Goal: Task Accomplishment & Management: Use online tool/utility

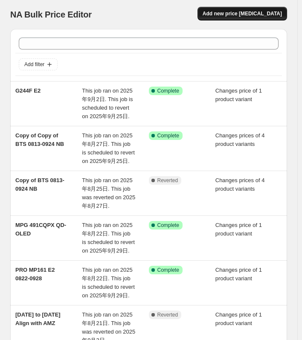
click at [242, 16] on span "Add new price [MEDICAL_DATA]" at bounding box center [242, 13] width 79 height 7
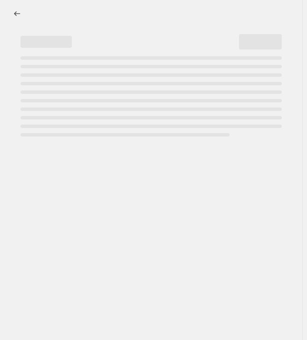
select select "percentage"
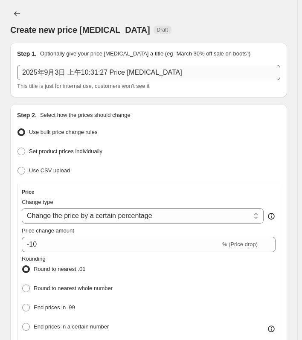
click at [76, 81] on div "2025年9月3日 上午10:31:27 Price [MEDICAL_DATA] This title is just for internal use, …" at bounding box center [148, 78] width 263 height 26
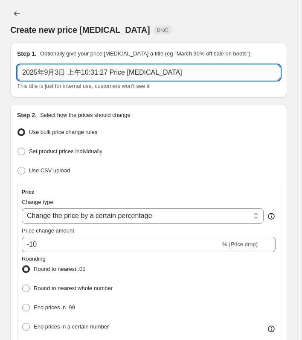
click at [73, 73] on input "2025年9月3日 上午10:31:27 Price [MEDICAL_DATA]" at bounding box center [148, 72] width 263 height 15
paste input "MAG 27CQ6F Success"
drag, startPoint x: 101, startPoint y: 75, endPoint x: 67, endPoint y: 74, distance: 34.6
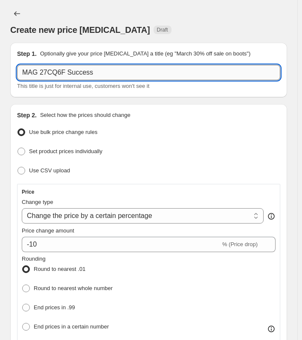
click at [67, 74] on input "MAG 27CQ6F Success" at bounding box center [148, 72] width 263 height 15
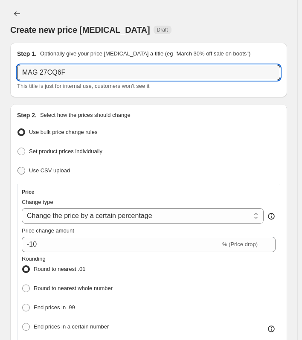
type input "MAG 27CQ6F"
click at [33, 167] on span "Use CSV upload" at bounding box center [49, 170] width 41 height 6
click at [18, 167] on input "Use CSV upload" at bounding box center [18, 167] width 0 height 0
radio input "true"
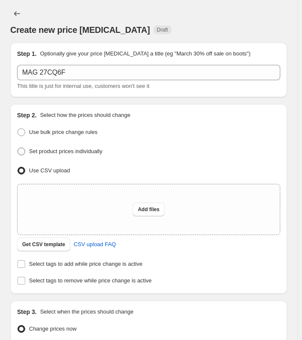
click at [67, 153] on span "Set product prices individually" at bounding box center [65, 151] width 73 height 6
click at [18, 148] on input "Set product prices individually" at bounding box center [18, 148] width 0 height 0
radio input "true"
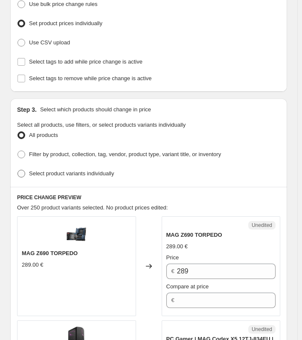
click at [96, 171] on span "Select product variants individually" at bounding box center [71, 173] width 85 height 6
click at [18, 170] on input "Select product variants individually" at bounding box center [18, 170] width 0 height 0
radio input "true"
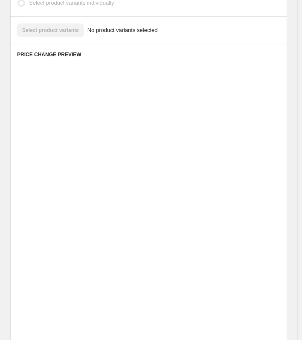
scroll to position [189, 0]
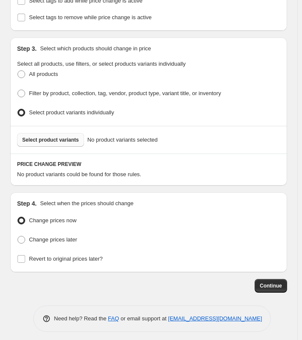
click at [56, 137] on span "Select product variants" at bounding box center [50, 140] width 57 height 7
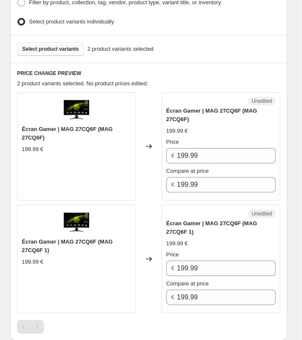
scroll to position [275, 0]
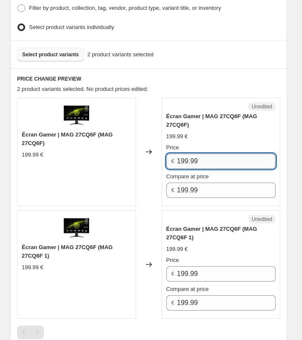
drag, startPoint x: 217, startPoint y: 163, endPoint x: 180, endPoint y: 159, distance: 37.3
click at [180, 159] on input "199.99" at bounding box center [226, 161] width 99 height 15
type input "169.99"
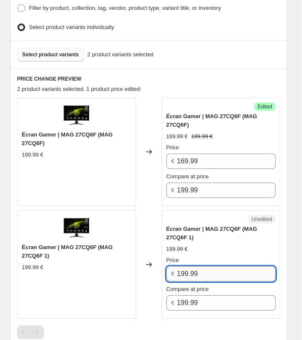
drag, startPoint x: 201, startPoint y: 269, endPoint x: 180, endPoint y: 269, distance: 21.3
click at [180, 269] on input "199.99" at bounding box center [226, 273] width 99 height 15
type input "169.99"
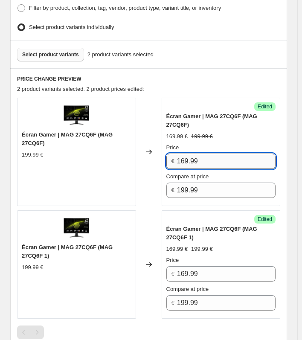
click at [185, 159] on input "169.99" at bounding box center [226, 161] width 99 height 15
type input "149.99"
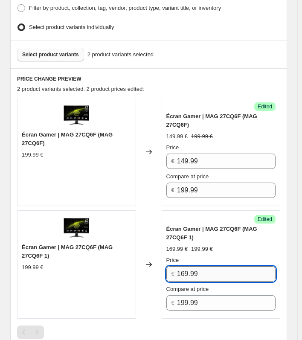
click at [188, 272] on input "169.99" at bounding box center [226, 273] width 99 height 15
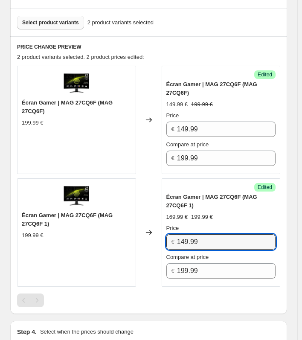
scroll to position [435, 0]
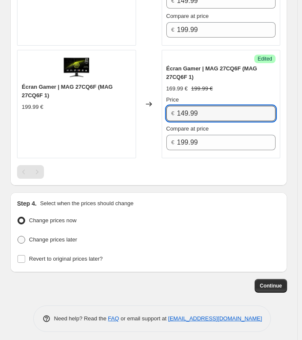
type input "149.99"
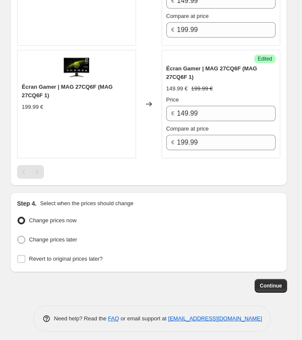
click at [48, 237] on span "Change prices later" at bounding box center [53, 240] width 48 height 6
click at [18, 237] on input "Change prices later" at bounding box center [18, 236] width 0 height 0
radio input "true"
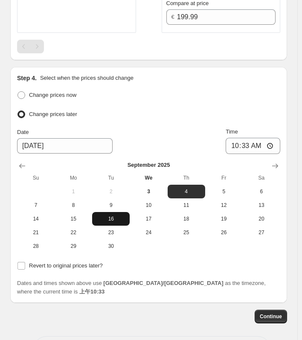
scroll to position [563, 0]
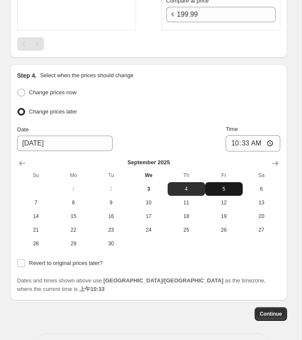
click at [225, 186] on span "5" at bounding box center [224, 189] width 31 height 7
type input "[DATE]"
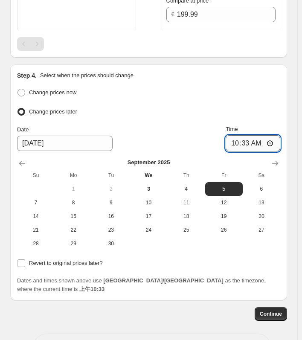
click at [233, 136] on input "10:33" at bounding box center [253, 143] width 55 height 16
click at [242, 145] on input "10:33" at bounding box center [253, 143] width 55 height 16
click at [267, 144] on input "10:33" at bounding box center [253, 143] width 55 height 16
click at [276, 142] on input "10:33" at bounding box center [253, 143] width 55 height 16
click at [264, 96] on ul "Change prices now Change prices later" at bounding box center [148, 103] width 263 height 32
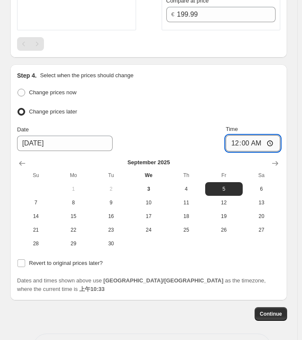
click at [270, 142] on input "00:00" at bounding box center [253, 143] width 55 height 16
click at [272, 140] on input "00:00" at bounding box center [253, 143] width 55 height 16
type input "00:01"
click at [250, 99] on ul "Change prices now Change prices later" at bounding box center [148, 103] width 263 height 32
click at [22, 260] on input "Revert to original prices later?" at bounding box center [22, 264] width 8 height 8
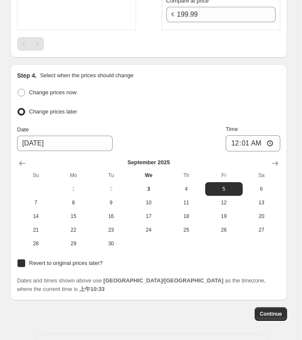
checkbox input "true"
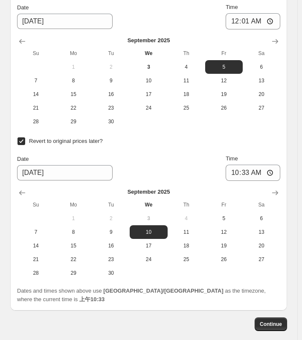
scroll to position [691, 0]
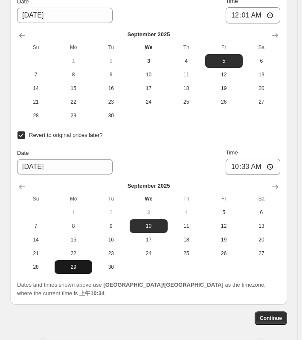
click at [67, 264] on span "29" at bounding box center [73, 267] width 31 height 7
type input "[DATE]"
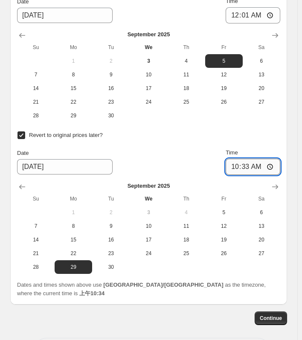
click at [237, 162] on input "10:33" at bounding box center [253, 167] width 55 height 16
click at [241, 167] on input "10:33" at bounding box center [253, 167] width 55 height 16
click at [275, 162] on input "10:33" at bounding box center [253, 167] width 55 height 16
type input "00:01"
click at [213, 312] on div "Continue" at bounding box center [148, 319] width 277 height 14
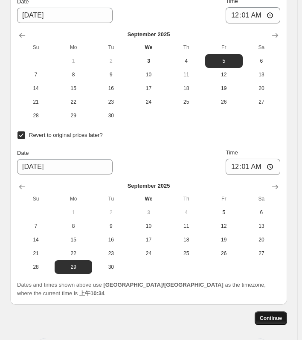
click at [279, 315] on span "Continue" at bounding box center [271, 318] width 22 height 7
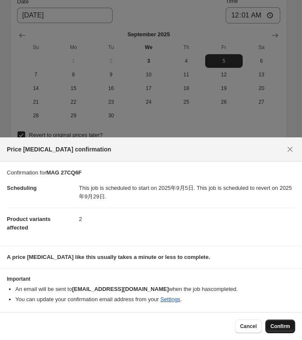
click at [272, 327] on span "Confirm" at bounding box center [281, 326] width 20 height 7
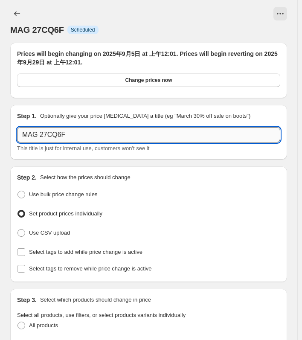
click at [90, 135] on input "MAG 27CQ6F" at bounding box center [148, 134] width 263 height 15
click at [69, 132] on input "MAG 27CQ6F FNAC" at bounding box center [148, 134] width 263 height 15
click at [93, 137] on input "MAG 27CQ6F FNAC" at bounding box center [148, 134] width 263 height 15
drag, startPoint x: 61, startPoint y: 135, endPoint x: 69, endPoint y: 138, distance: 8.5
click at [61, 136] on input "MAG 27CQ6F FNAC" at bounding box center [148, 134] width 263 height 15
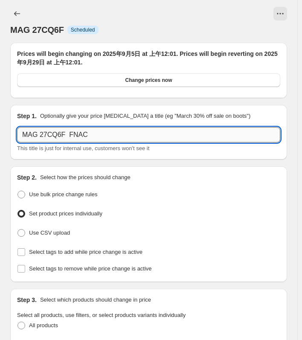
click at [74, 136] on input "MAG 27CQ6F FNAC" at bounding box center [148, 134] width 263 height 15
click at [70, 138] on input "MAG 27CQ6F FNAC" at bounding box center [148, 134] width 263 height 15
type input "MAG 27CQ6F FNAC"
click at [20, 14] on icon "Price change jobs" at bounding box center [17, 13] width 9 height 9
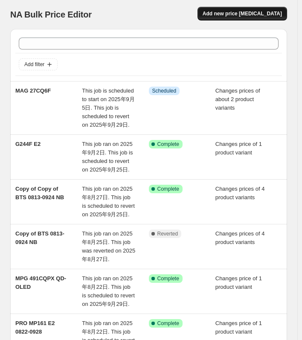
click at [247, 18] on button "Add new price [MEDICAL_DATA]" at bounding box center [243, 14] width 90 height 14
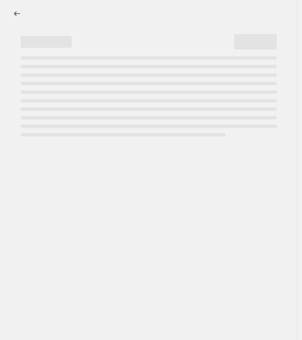
select select "percentage"
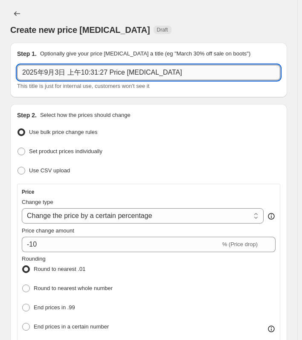
click at [64, 70] on input "2025年9月3日 上午10:31:27 Price [MEDICAL_DATA]" at bounding box center [148, 72] width 263 height 15
click at [89, 70] on input "2025年9月3日 上午10:31:27 Price [MEDICAL_DATA]" at bounding box center [148, 72] width 263 height 15
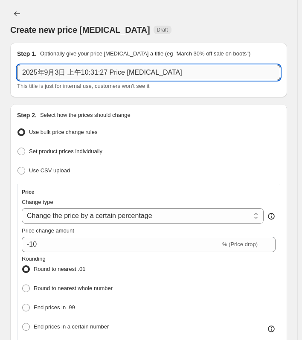
click at [89, 70] on input "2025年9月3日 上午10:31:27 Price [MEDICAL_DATA]" at bounding box center [148, 72] width 263 height 15
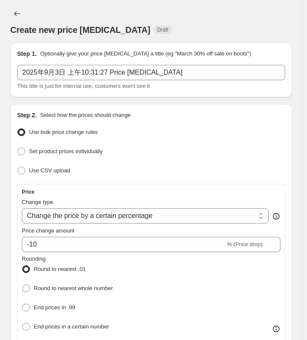
select select "percentage"
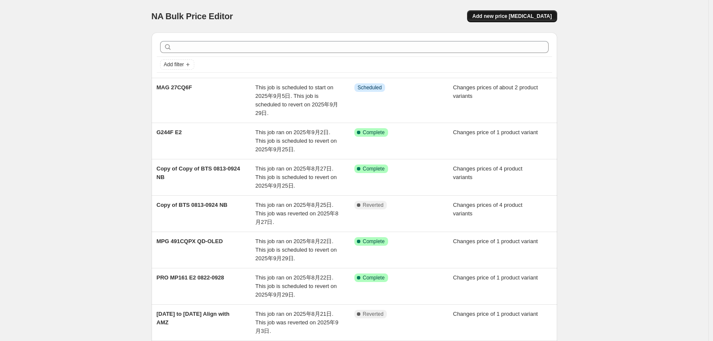
click at [508, 16] on span "Add new price [MEDICAL_DATA]" at bounding box center [511, 16] width 79 height 7
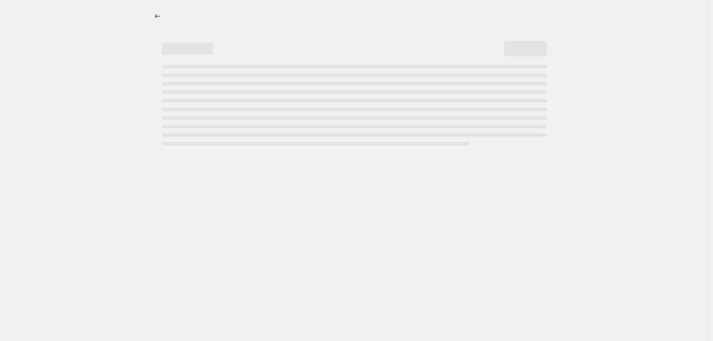
select select "percentage"
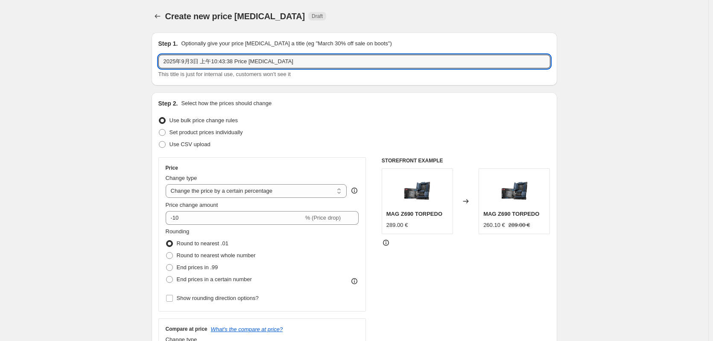
click at [199, 54] on div "Step 1. Optionally give your price change job a title (eg "March 30% off sale o…" at bounding box center [354, 58] width 392 height 39
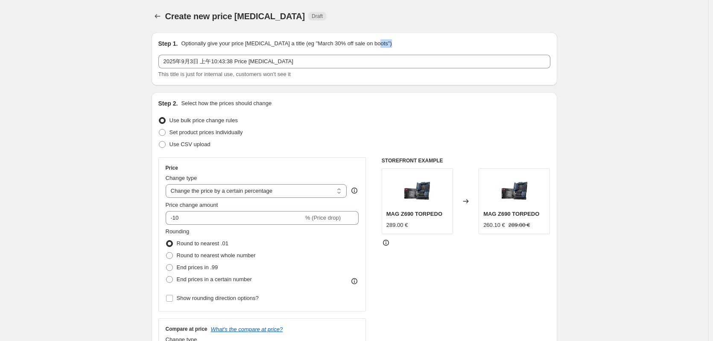
click at [199, 54] on div "Step 1. Optionally give your price change job a title (eg "March 30% off sale o…" at bounding box center [354, 58] width 392 height 39
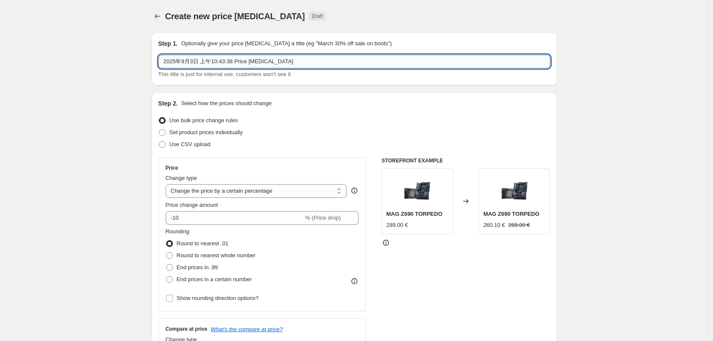
click at [204, 63] on input "2025年9月3日 上午10:43:38 Price change job" at bounding box center [354, 62] width 392 height 14
paste input "9S6-3CE31T-004"
click at [197, 66] on input "9S6-3CE31T-004" at bounding box center [354, 62] width 392 height 14
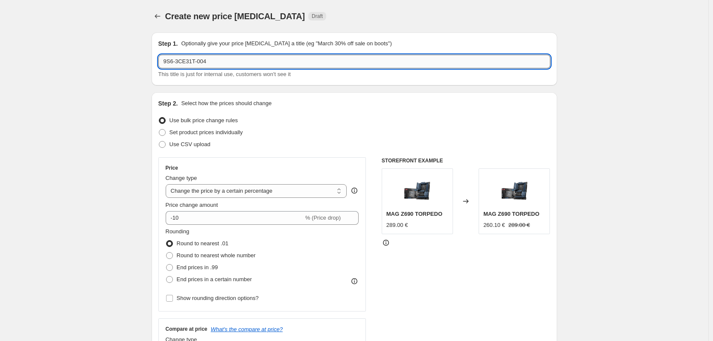
click at [197, 66] on input "9S6-3CE31T-004" at bounding box center [354, 62] width 392 height 14
paste input "MAG 274CXF"
type input "MAG 274CXF"
click at [170, 136] on label "Set product prices individually" at bounding box center [200, 132] width 85 height 12
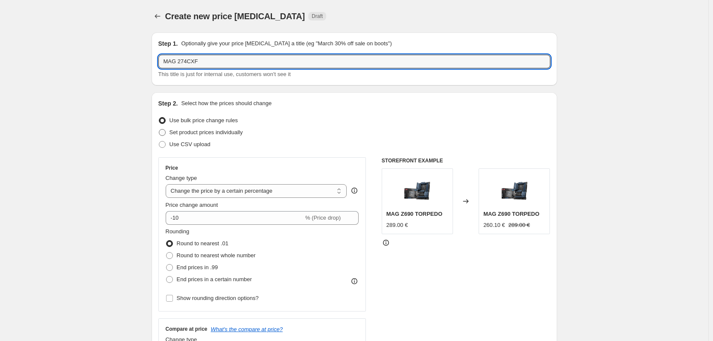
click at [159, 129] on input "Set product prices individually" at bounding box center [159, 129] width 0 height 0
radio input "true"
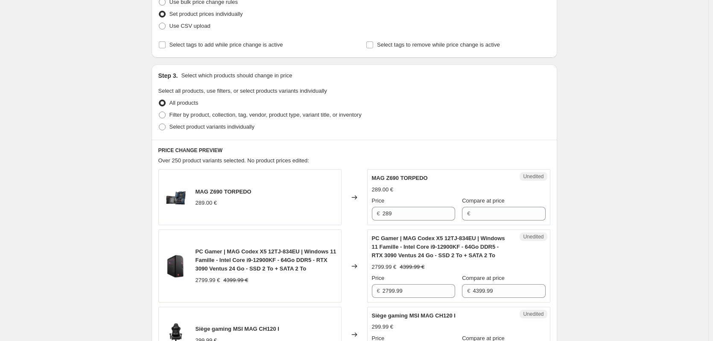
scroll to position [128, 0]
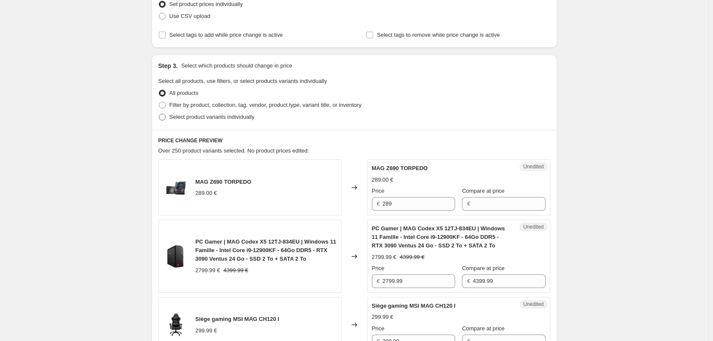
click at [227, 117] on span "Select product variants individually" at bounding box center [211, 117] width 85 height 6
click at [159, 114] on input "Select product variants individually" at bounding box center [159, 114] width 0 height 0
radio input "true"
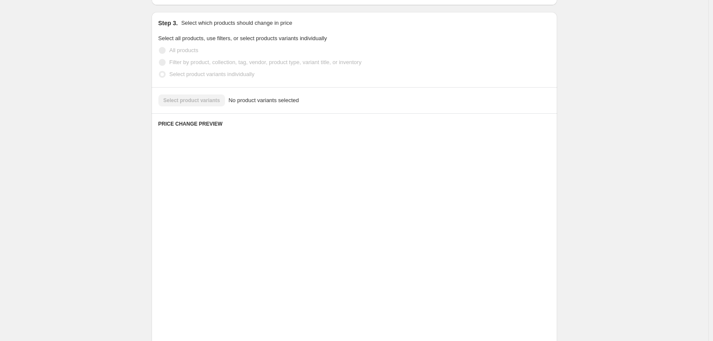
scroll to position [108, 0]
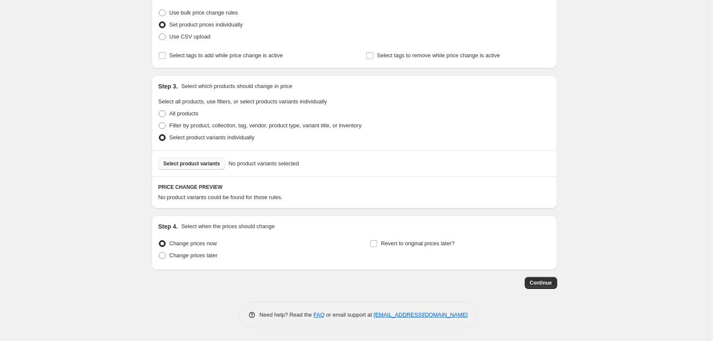
click at [193, 165] on span "Select product variants" at bounding box center [192, 163] width 57 height 7
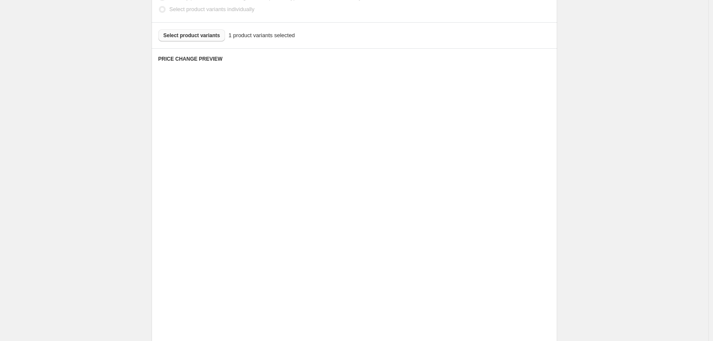
scroll to position [187, 0]
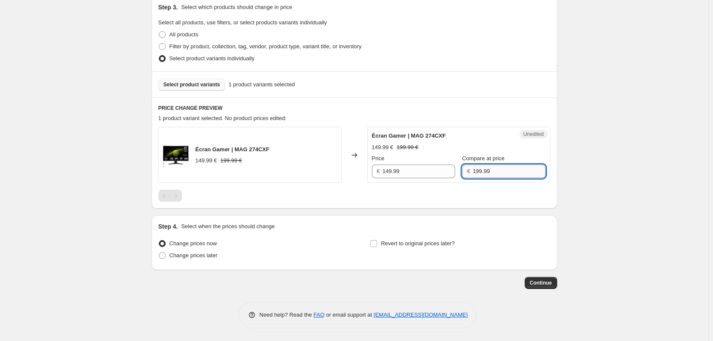
click at [538, 173] on input "199.99" at bounding box center [509, 171] width 73 height 14
drag, startPoint x: 526, startPoint y: 172, endPoint x: 462, endPoint y: 171, distance: 64.5
click at [462, 171] on div "Price € 149.99 Compare at price € 199.99" at bounding box center [459, 166] width 174 height 24
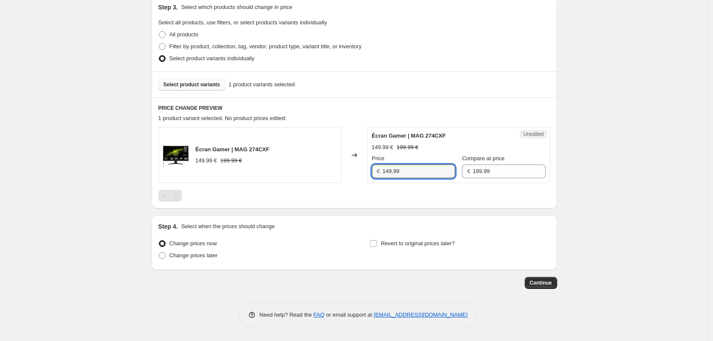
drag, startPoint x: 420, startPoint y: 172, endPoint x: 374, endPoint y: 168, distance: 46.7
click at [374, 168] on div "€ 149.99" at bounding box center [413, 171] width 83 height 14
type input "5"
type input "150.99"
click at [378, 229] on div "Step 4. Select when the prices should change" at bounding box center [354, 226] width 392 height 9
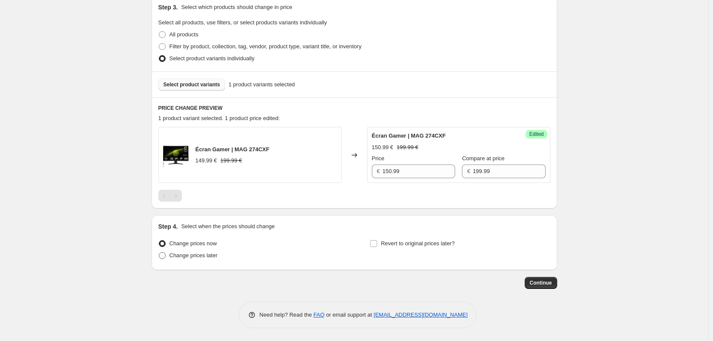
click at [180, 258] on span "Change prices later" at bounding box center [193, 255] width 48 height 6
click at [159, 252] on input "Change prices later" at bounding box center [159, 252] width 0 height 0
radio input "true"
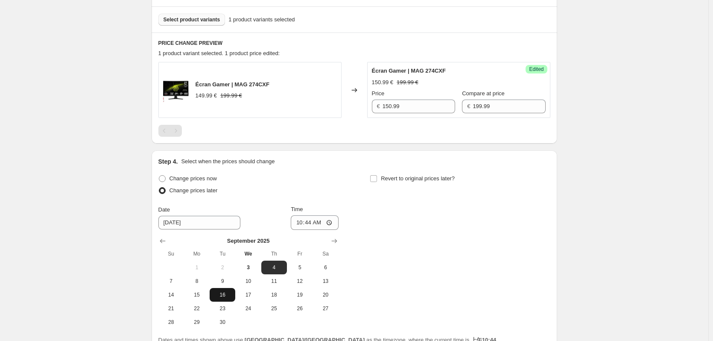
scroll to position [272, 0]
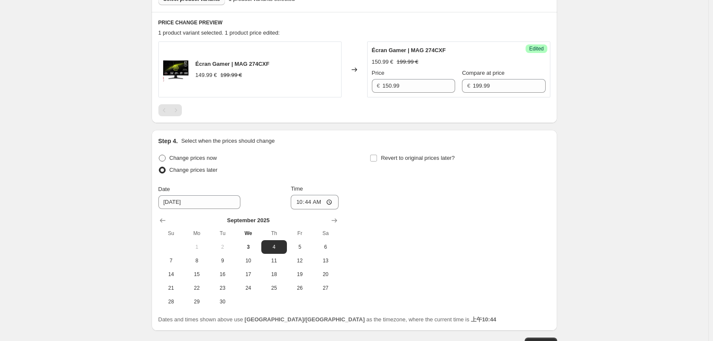
click at [187, 159] on span "Change prices now" at bounding box center [192, 158] width 47 height 6
click at [159, 155] on input "Change prices now" at bounding box center [159, 155] width 0 height 0
radio input "true"
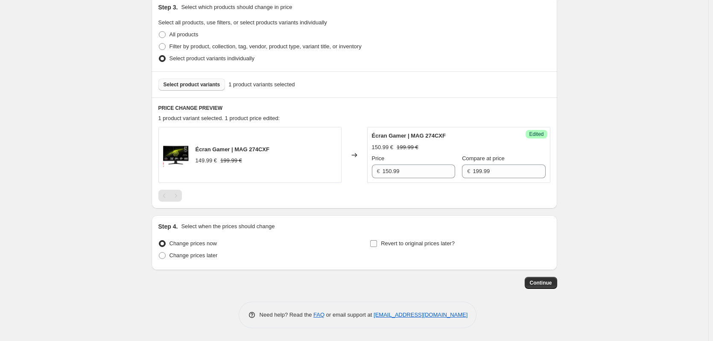
click at [382, 245] on label "Revert to original prices later?" at bounding box center [412, 243] width 85 height 12
click at [377, 245] on input "Revert to original prices later?" at bounding box center [373, 243] width 7 height 7
checkbox input "true"
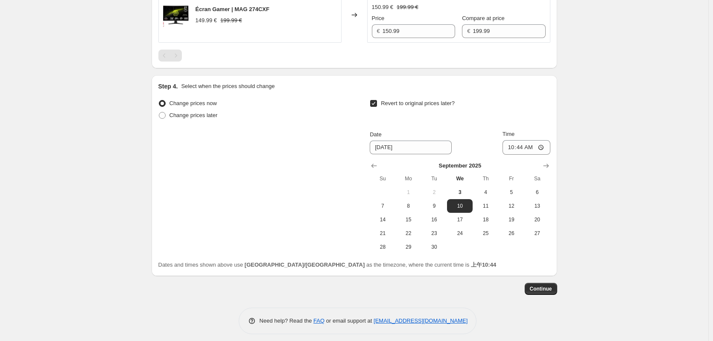
scroll to position [333, 0]
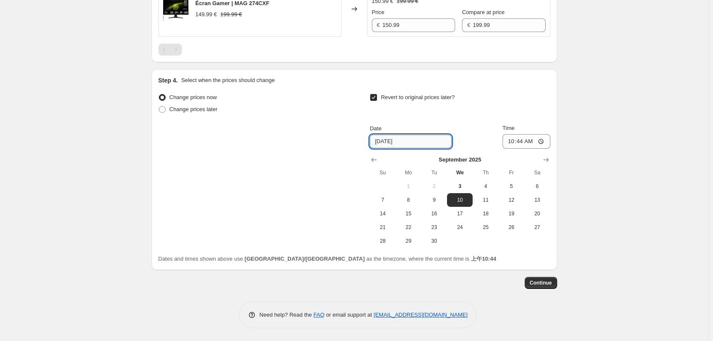
click at [380, 141] on input "[DATE]" at bounding box center [411, 141] width 82 height 14
click at [491, 228] on span "25" at bounding box center [485, 227] width 19 height 7
type input "9/25/2025"
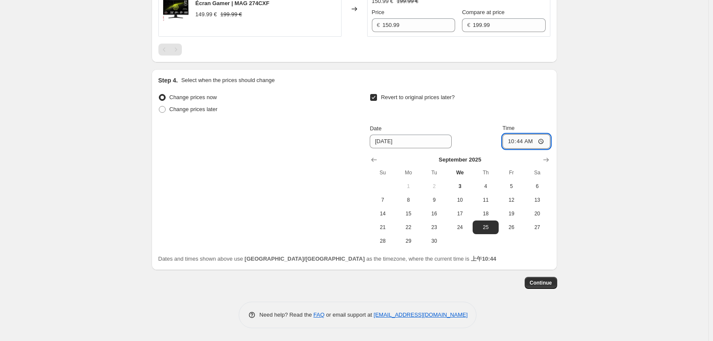
click at [525, 146] on input "10:44" at bounding box center [526, 141] width 48 height 15
click at [539, 143] on input "10:44" at bounding box center [526, 141] width 48 height 15
type input "00:01"
click at [610, 241] on div "Create new price change job. This page is ready Create new price change job Dra…" at bounding box center [354, 3] width 708 height 673
click at [549, 283] on span "Continue" at bounding box center [541, 282] width 22 height 7
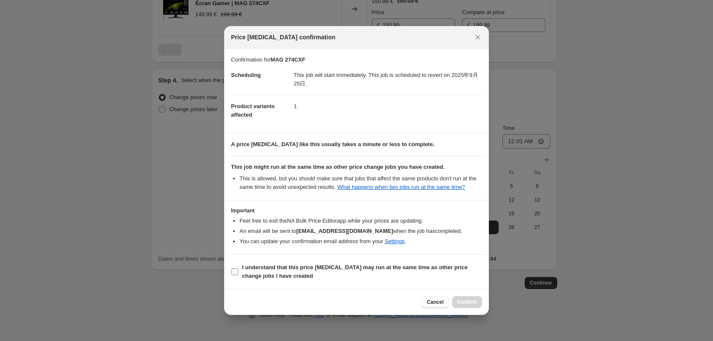
click at [251, 272] on b "I understand that this price change job may run at the same time as other price…" at bounding box center [354, 271] width 225 height 15
click at [238, 272] on input "I understand that this price change job may run at the same time as other price…" at bounding box center [234, 271] width 7 height 7
checkbox input "true"
click at [470, 305] on span "Confirm" at bounding box center [467, 301] width 20 height 7
